Goal: Information Seeking & Learning: Learn about a topic

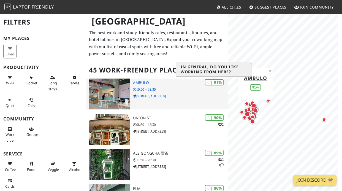
click at [216, 81] on div "| 91%" at bounding box center [214, 82] width 19 height 6
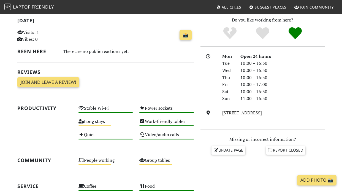
scroll to position [140, 0]
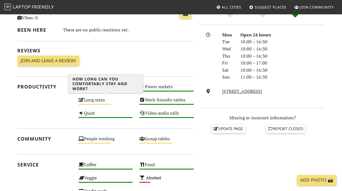
click at [99, 102] on div "Long stays Medium" at bounding box center [105, 102] width 61 height 13
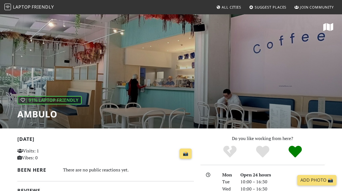
scroll to position [93, 0]
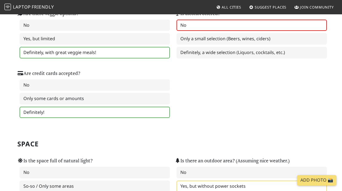
scroll to position [397, 0]
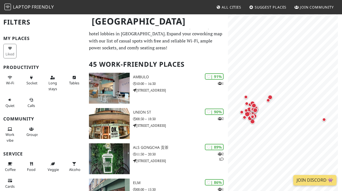
scroll to position [32, 0]
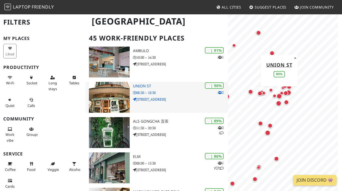
click at [190, 94] on p "08:30 – 18:30" at bounding box center [180, 92] width 95 height 5
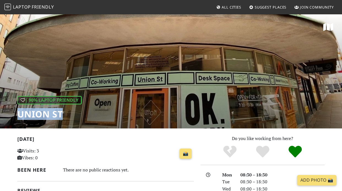
drag, startPoint x: 18, startPoint y: 115, endPoint x: 77, endPoint y: 120, distance: 59.2
click at [77, 120] on div "| 90% Laptop Friendly Union St" at bounding box center [171, 71] width 342 height 115
copy h1 "Union St"
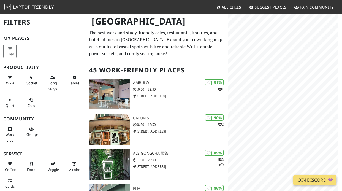
scroll to position [32, 0]
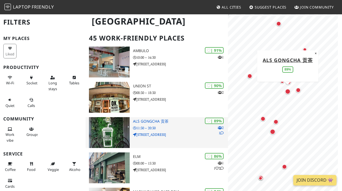
click at [136, 124] on div "| 89% 2 1 ALS Gongcha 贡茶 11:30 – 20:30 10 Eyre Street" at bounding box center [180, 132] width 95 height 31
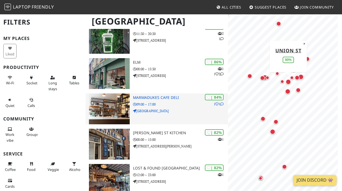
scroll to position [128, 0]
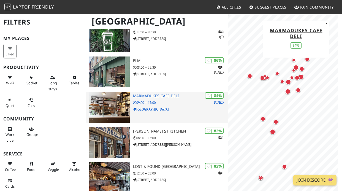
click at [142, 98] on h3 "Marmadukes Cafe Deli" at bounding box center [180, 96] width 95 height 5
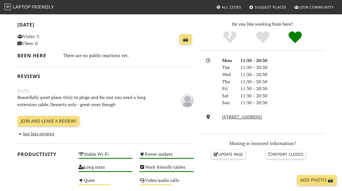
scroll to position [194, 0]
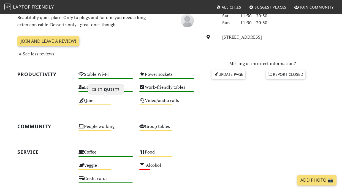
click at [92, 101] on div "Quiet Medium" at bounding box center [105, 102] width 61 height 13
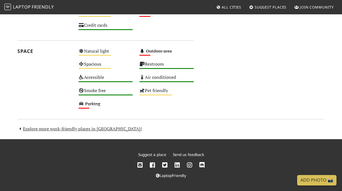
scroll to position [0, 0]
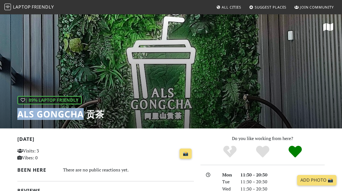
drag, startPoint x: 17, startPoint y: 115, endPoint x: 83, endPoint y: 114, distance: 65.6
click at [83, 114] on h1 "ALS Gongcha 贡茶" at bounding box center [60, 114] width 87 height 10
copy h1 "ALS Gongcha"
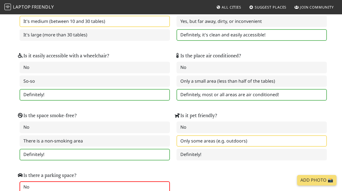
scroll to position [813, 0]
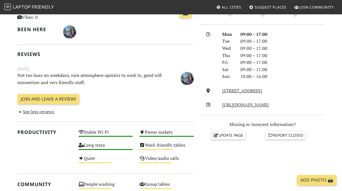
scroll to position [102, 0]
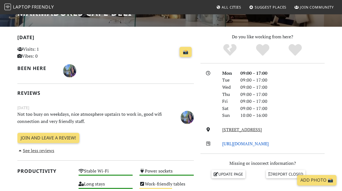
click at [238, 143] on link "[URL][DOMAIN_NAME]" at bounding box center [245, 144] width 47 height 6
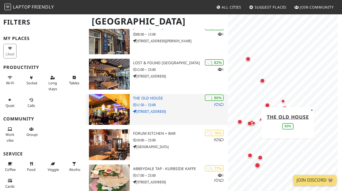
scroll to position [252, 0]
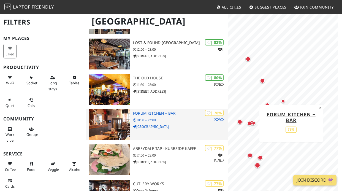
click at [167, 121] on p "10:00 – 23:00" at bounding box center [180, 119] width 95 height 5
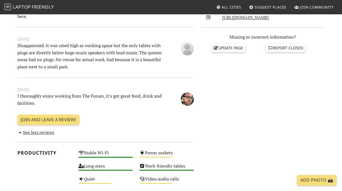
scroll to position [240, 0]
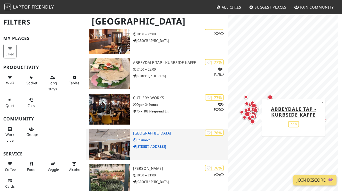
scroll to position [351, 0]
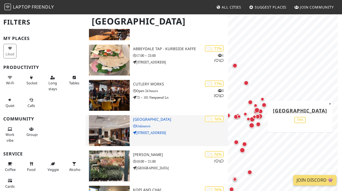
click at [165, 130] on p "50 Arundel Gate" at bounding box center [180, 132] width 95 height 5
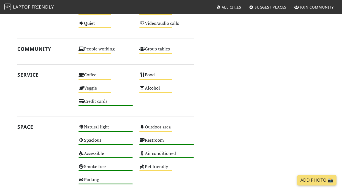
scroll to position [306, 0]
